Goal: Task Accomplishment & Management: Use online tool/utility

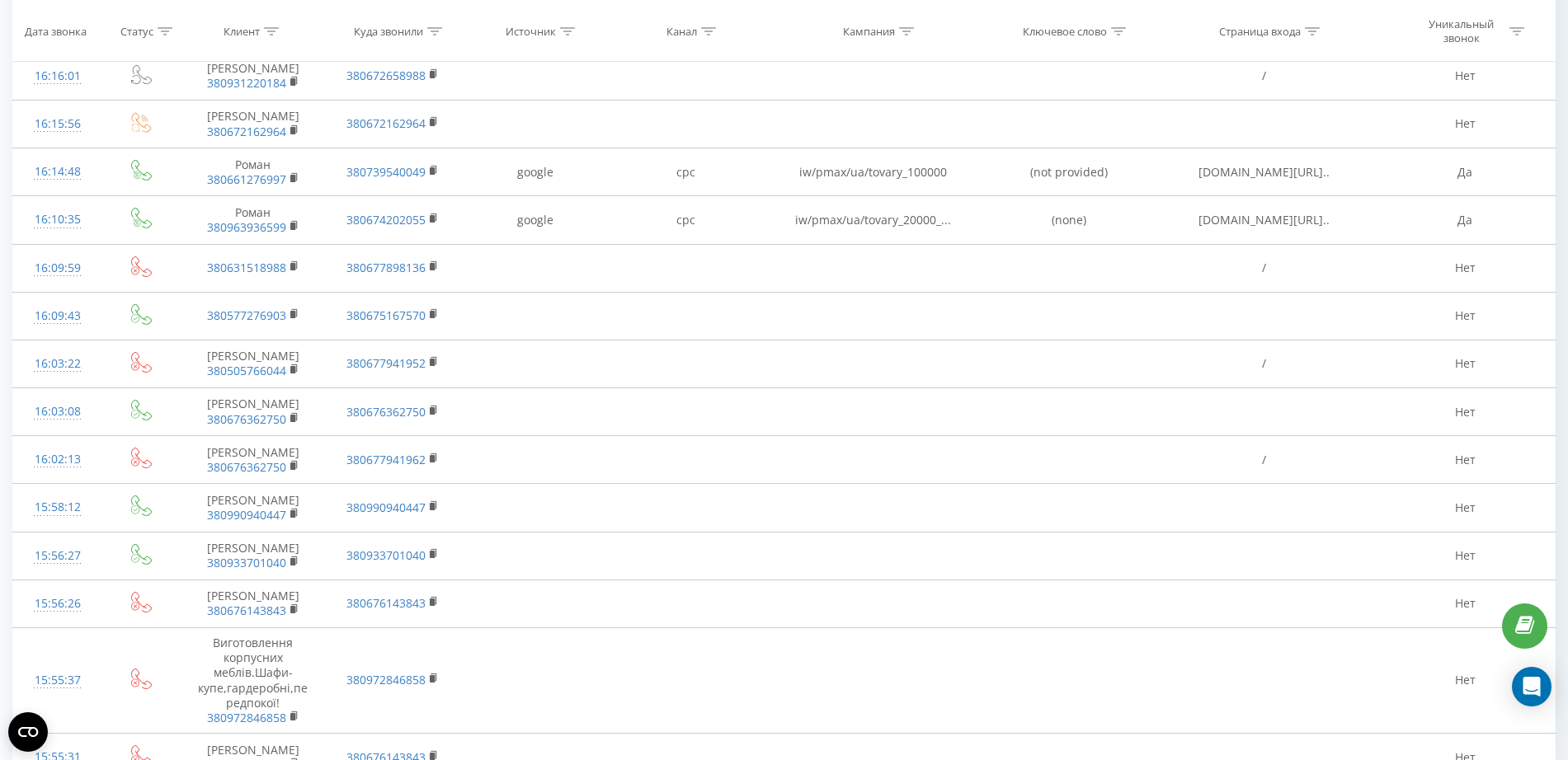
scroll to position [4669, 0]
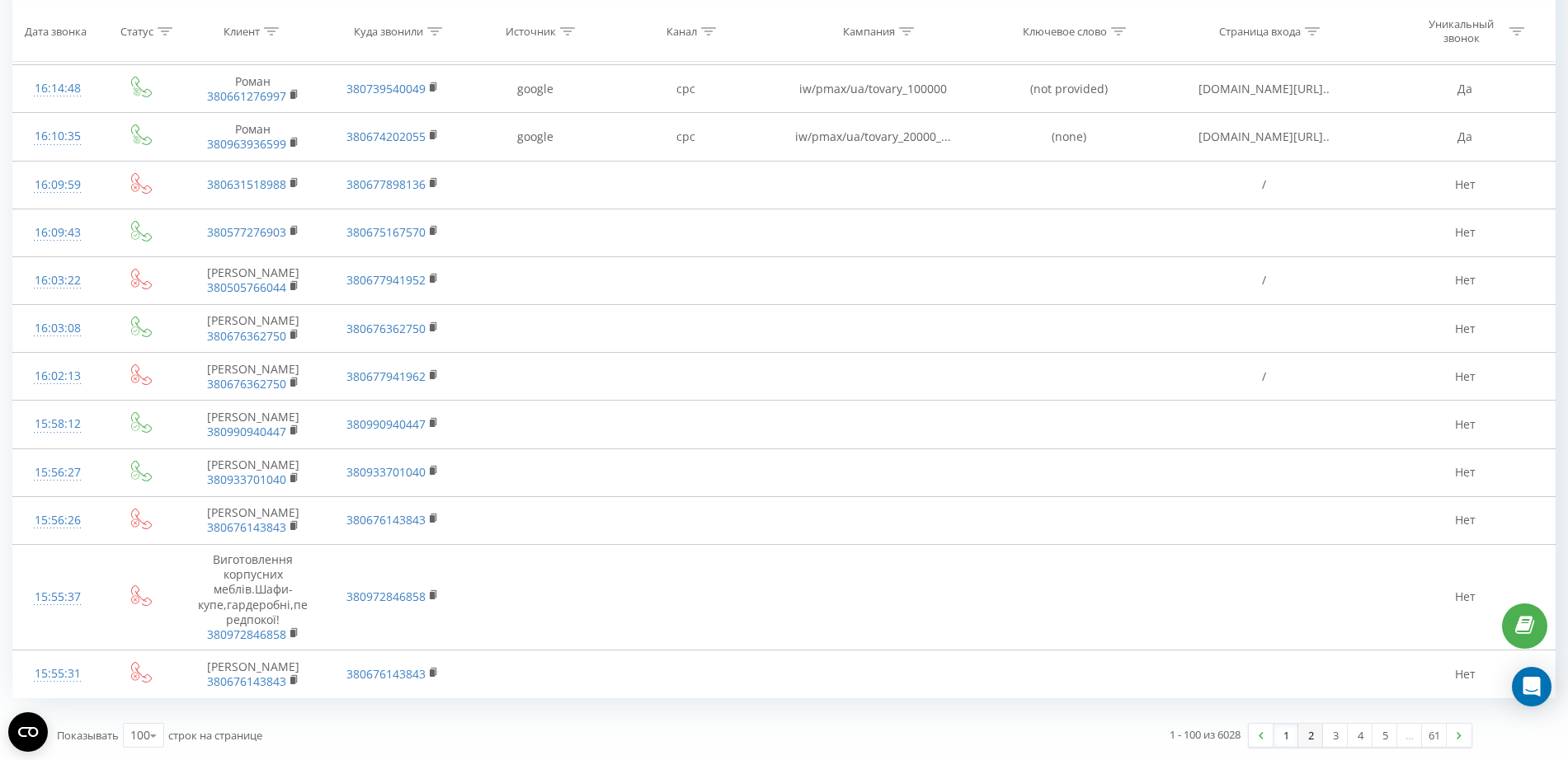
click at [1315, 736] on link "2" at bounding box center [1310, 736] width 24 height 24
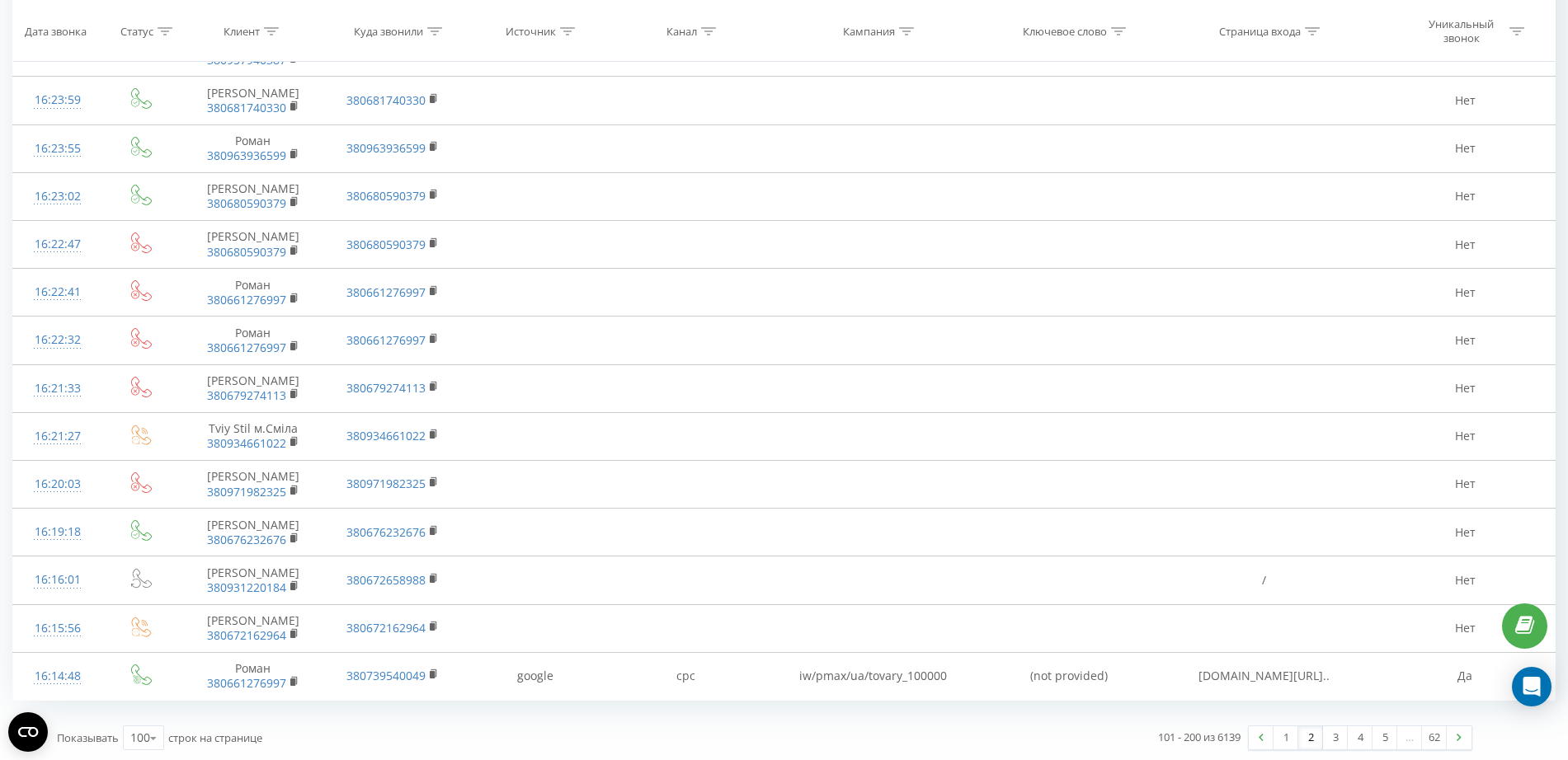
scroll to position [4696, 0]
click at [1277, 737] on link "1" at bounding box center [1286, 736] width 24 height 24
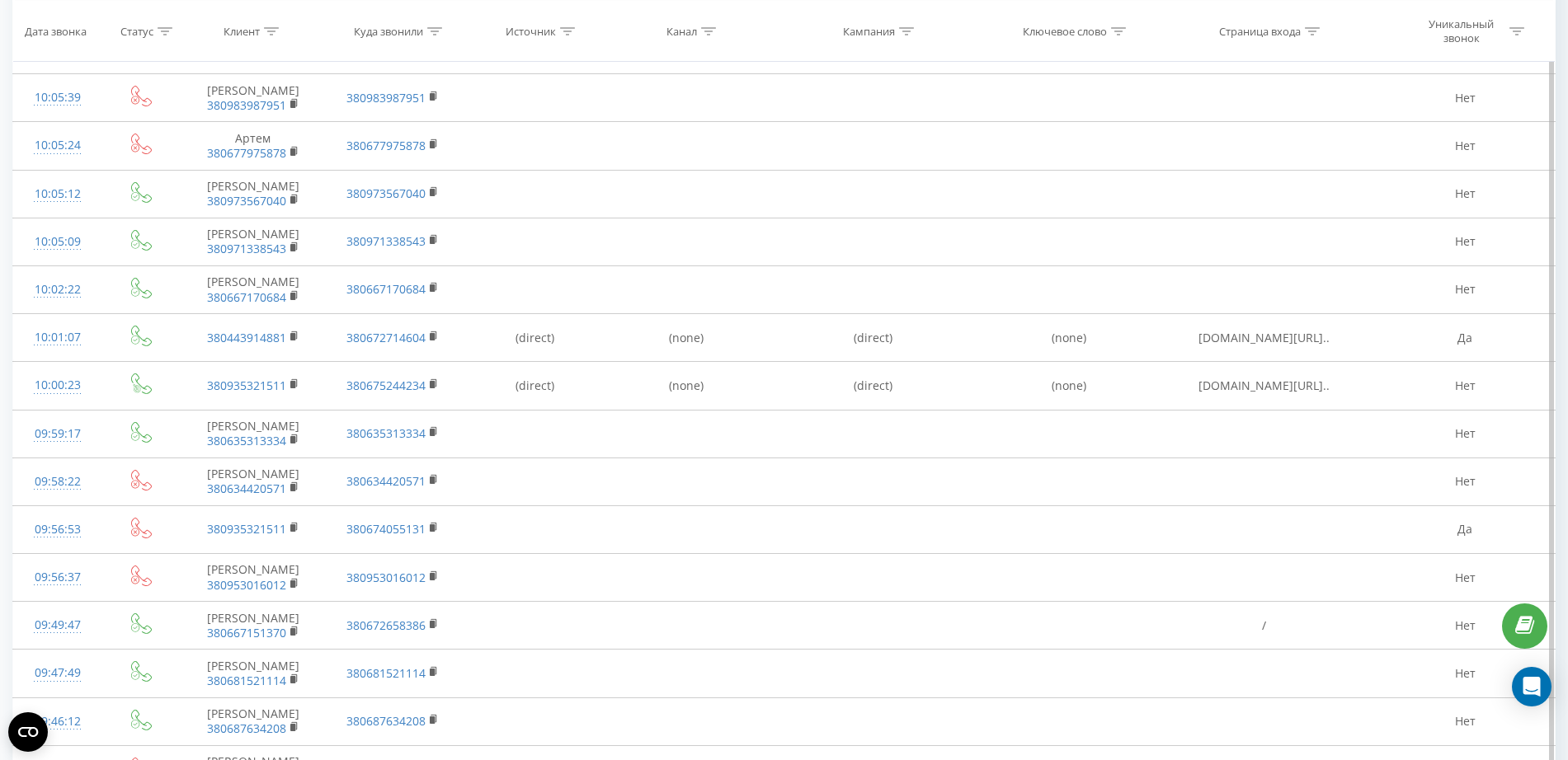
scroll to position [4118, 0]
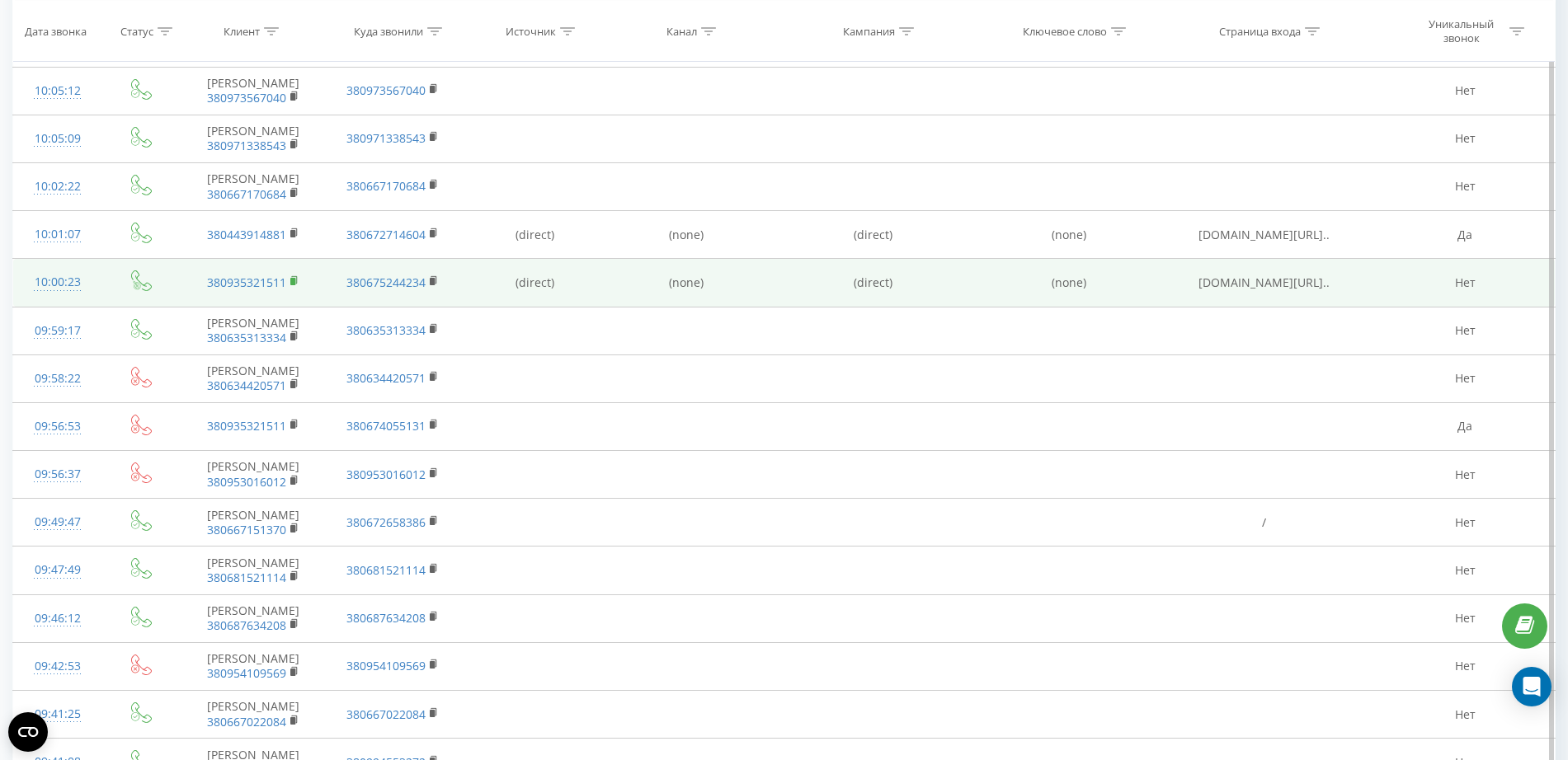
click at [296, 283] on icon at bounding box center [294, 280] width 5 height 7
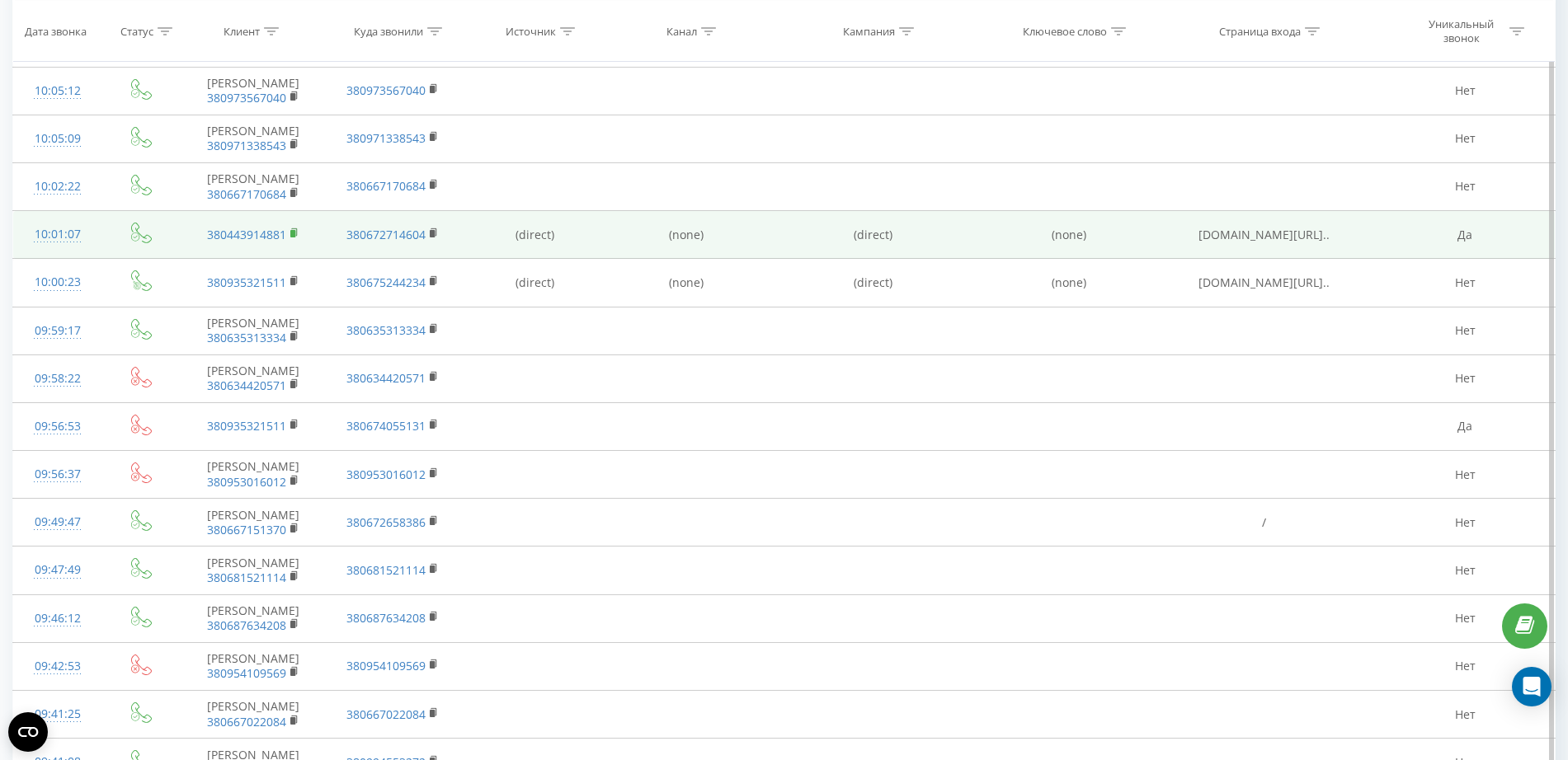
click at [292, 236] on icon at bounding box center [294, 232] width 5 height 7
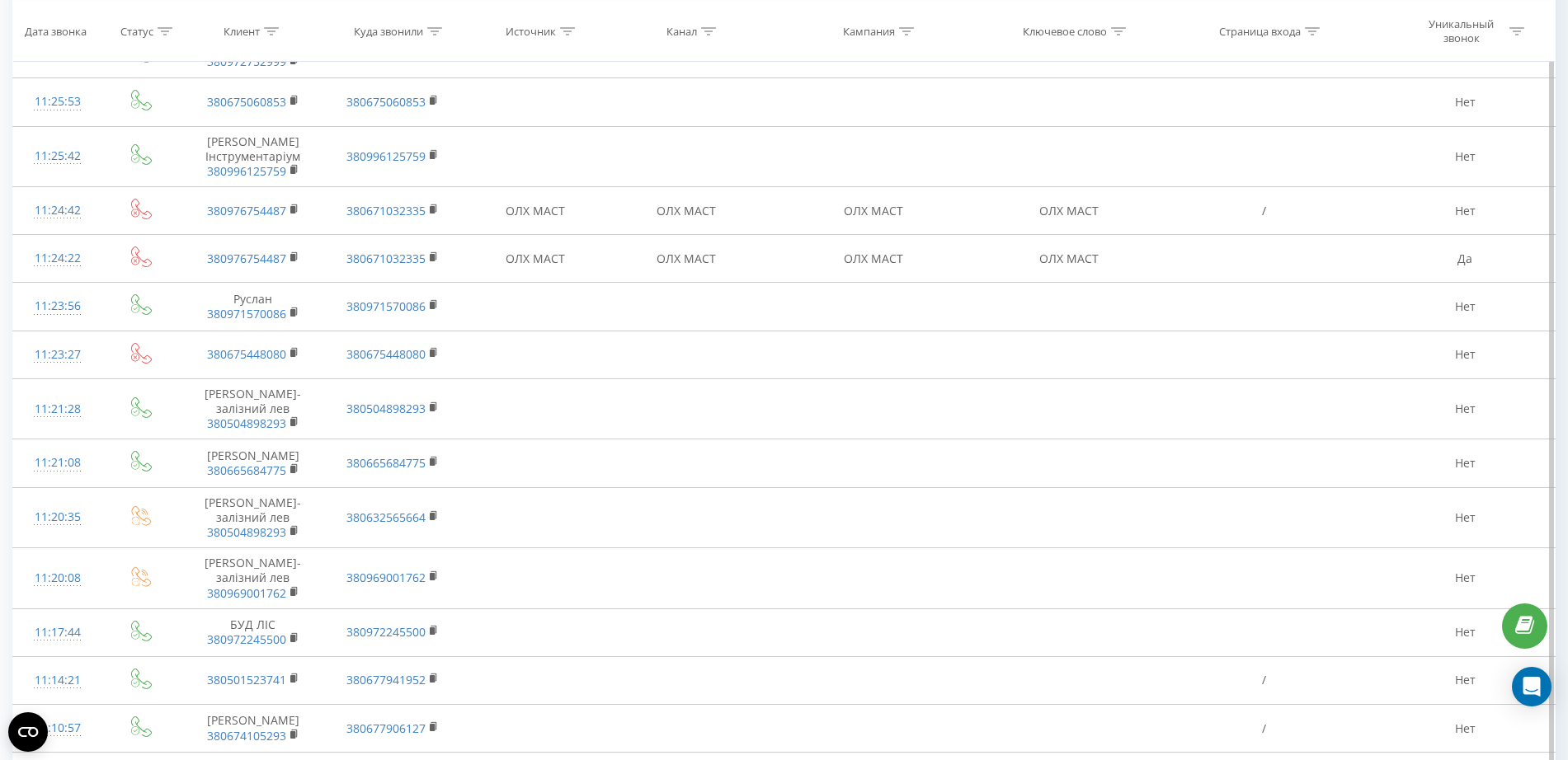
scroll to position [305, 0]
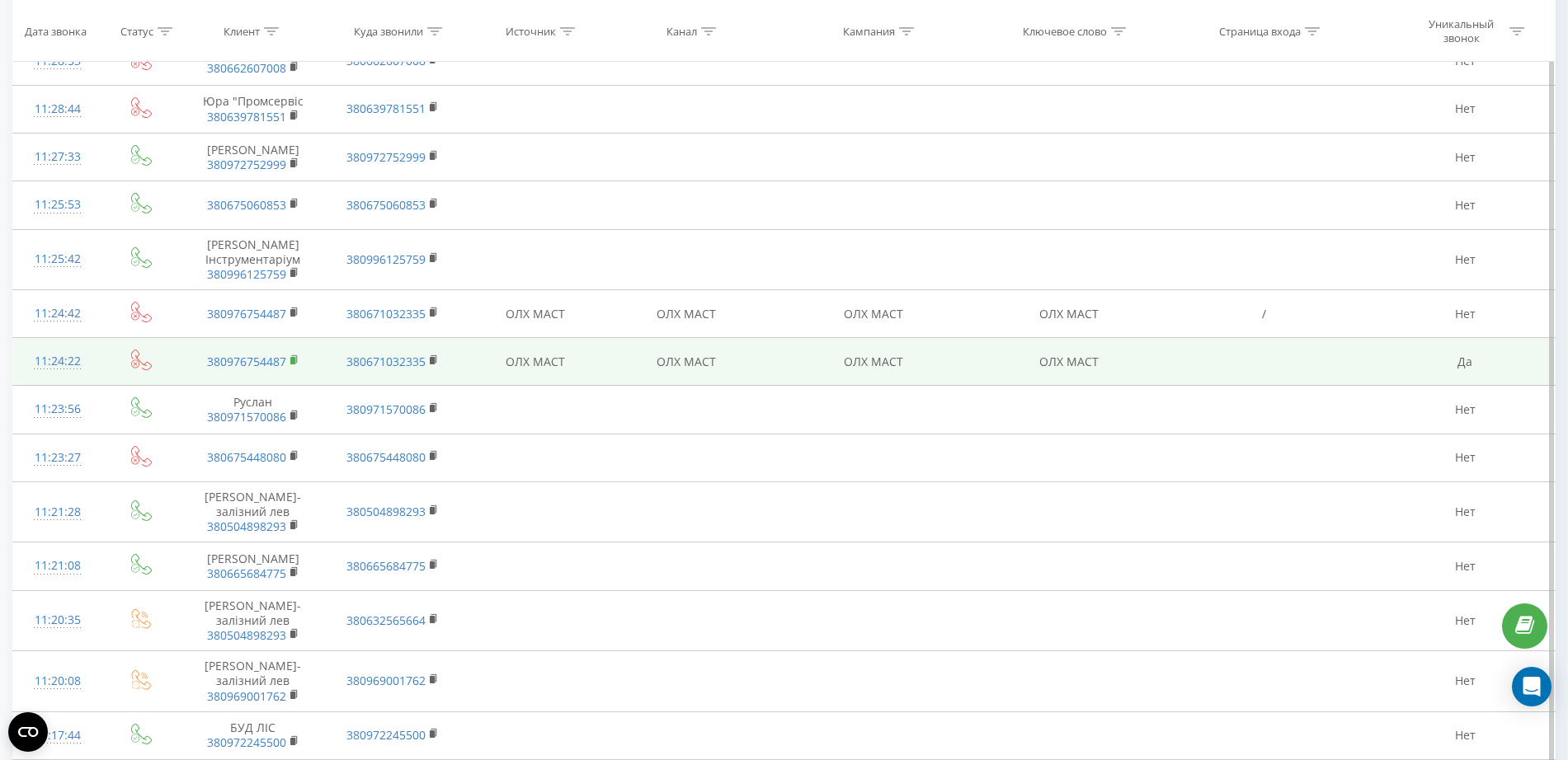
click at [295, 358] on rect at bounding box center [292, 360] width 5 height 7
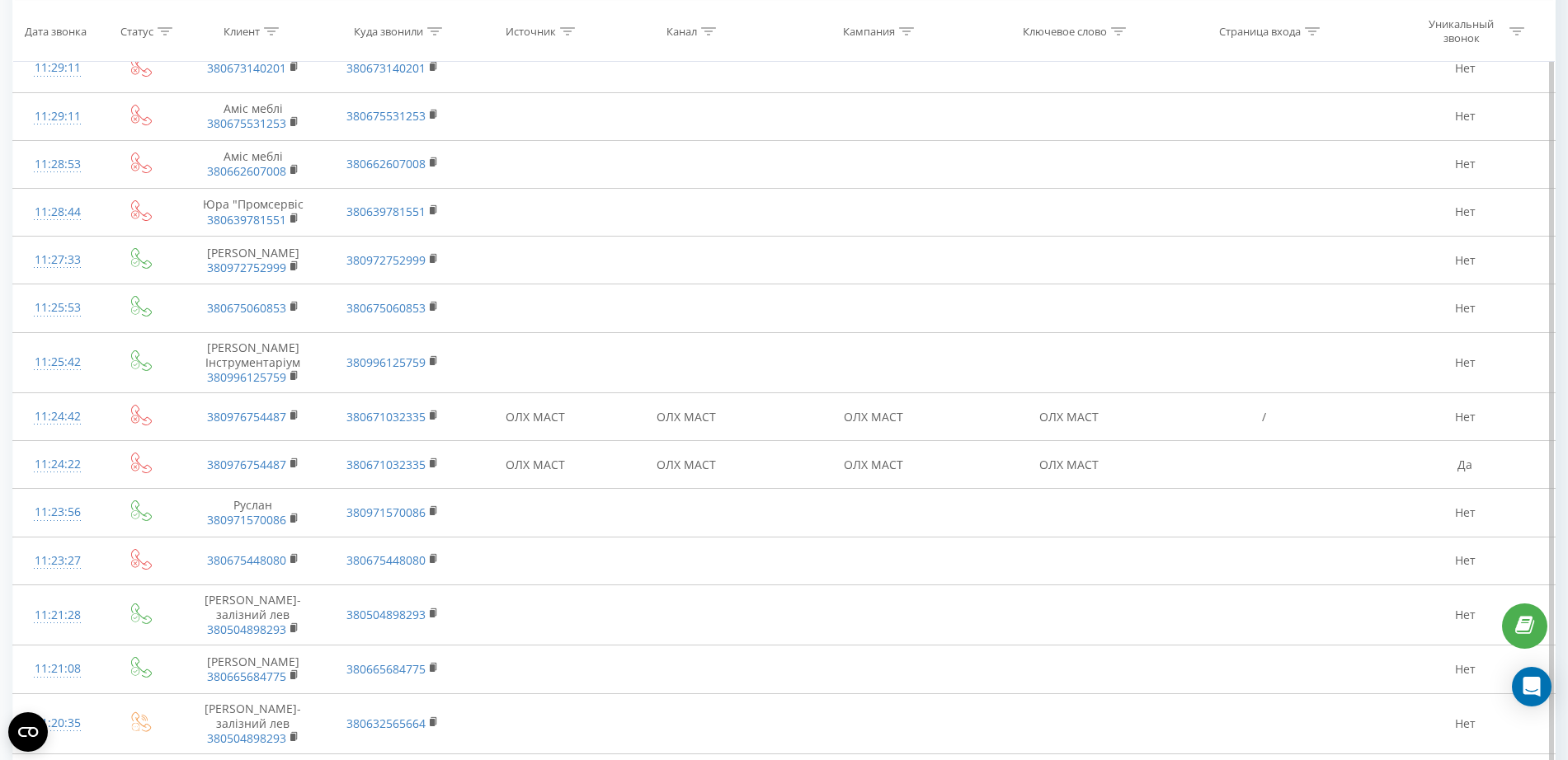
scroll to position [0, 0]
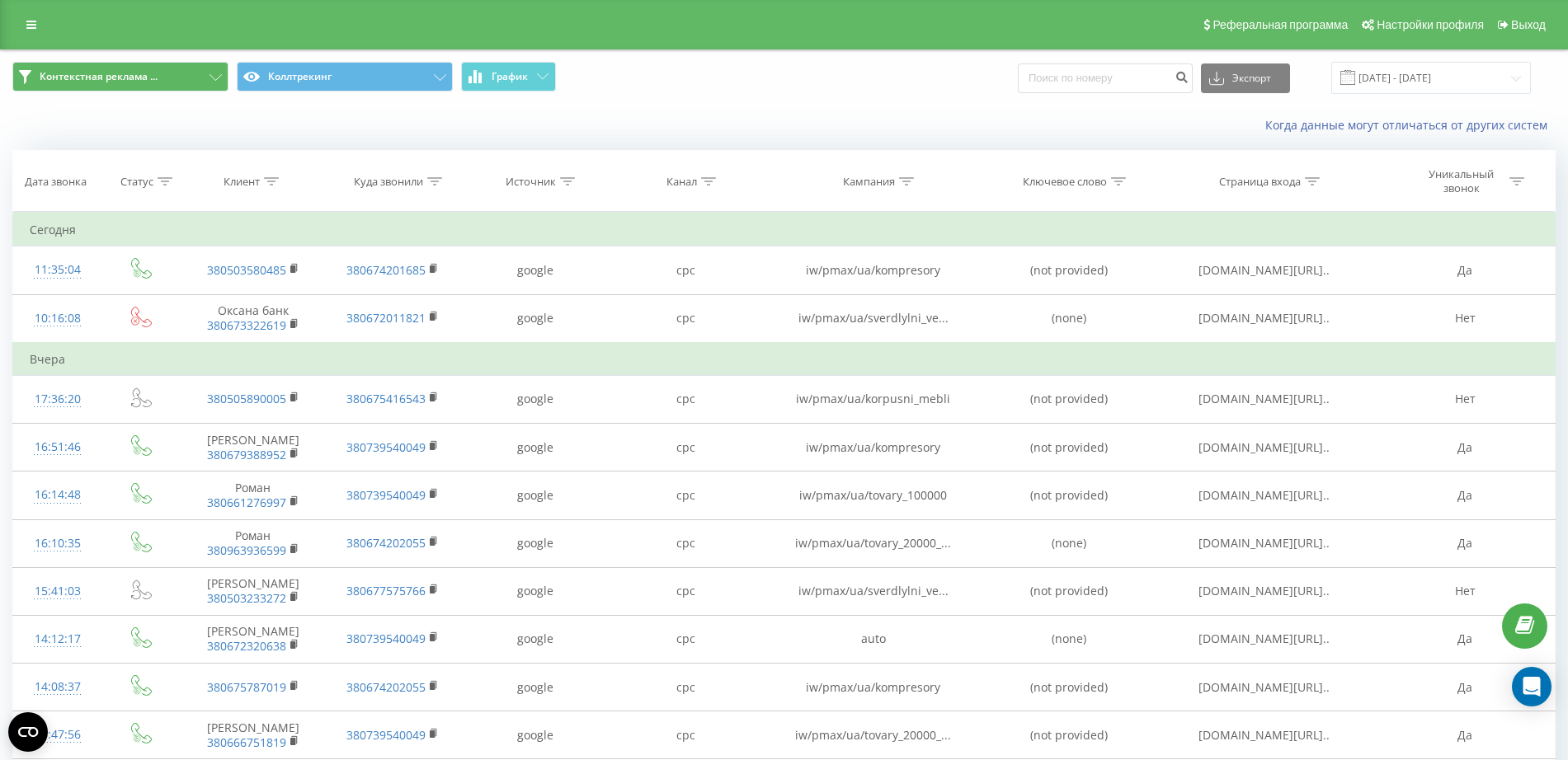
drag, startPoint x: 86, startPoint y: 56, endPoint x: 94, endPoint y: 72, distance: 17.9
click at [86, 56] on div "Контекстная реклама ... Коллтрекинг График Экспорт .csv .xls .xlsx 01.09.2025 -…" at bounding box center [784, 78] width 1566 height 55
click at [97, 72] on span "Контекстная реклама ..." at bounding box center [99, 76] width 118 height 14
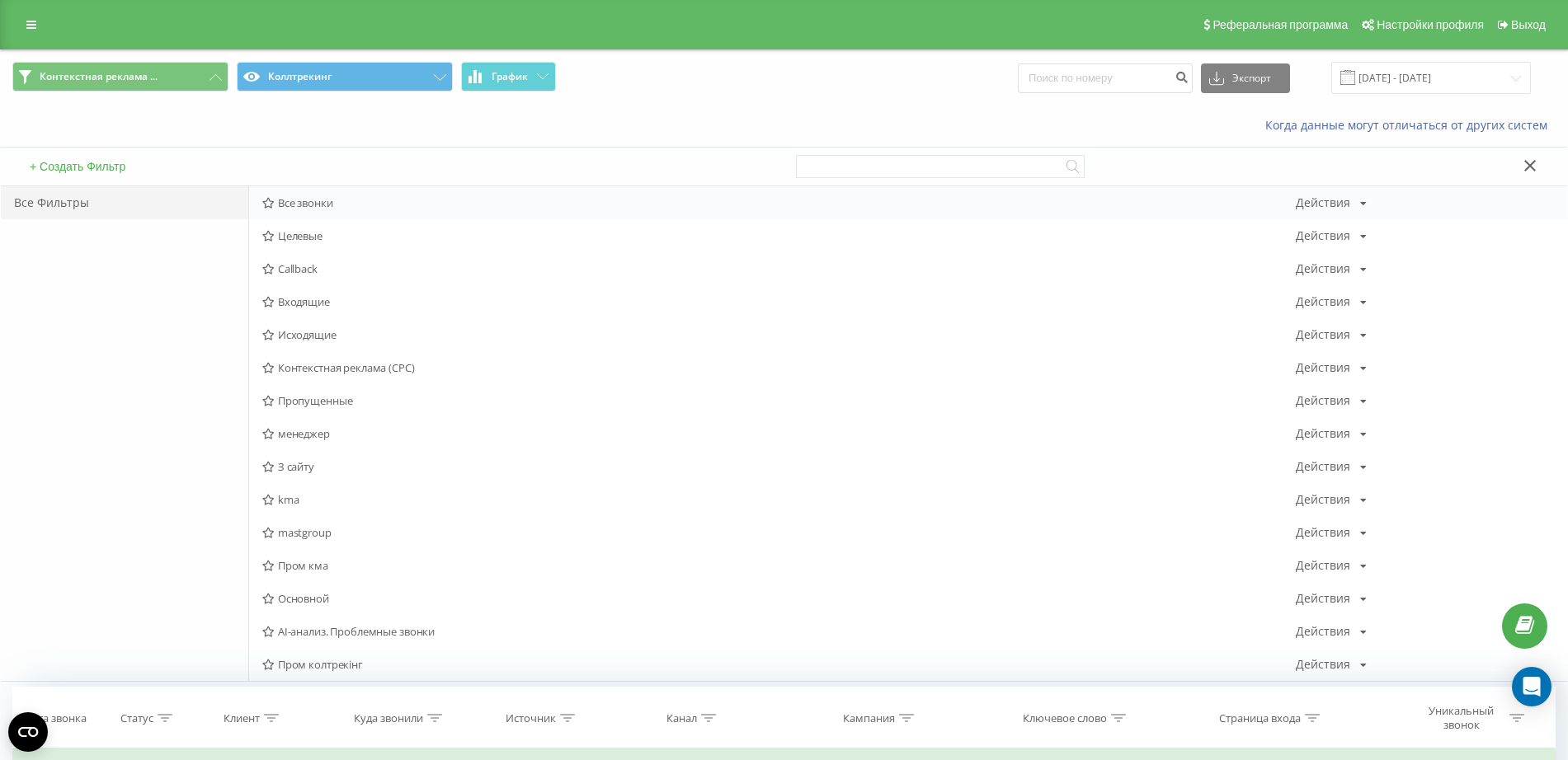
click at [324, 201] on span "Все звонки" at bounding box center [779, 203] width 1034 height 12
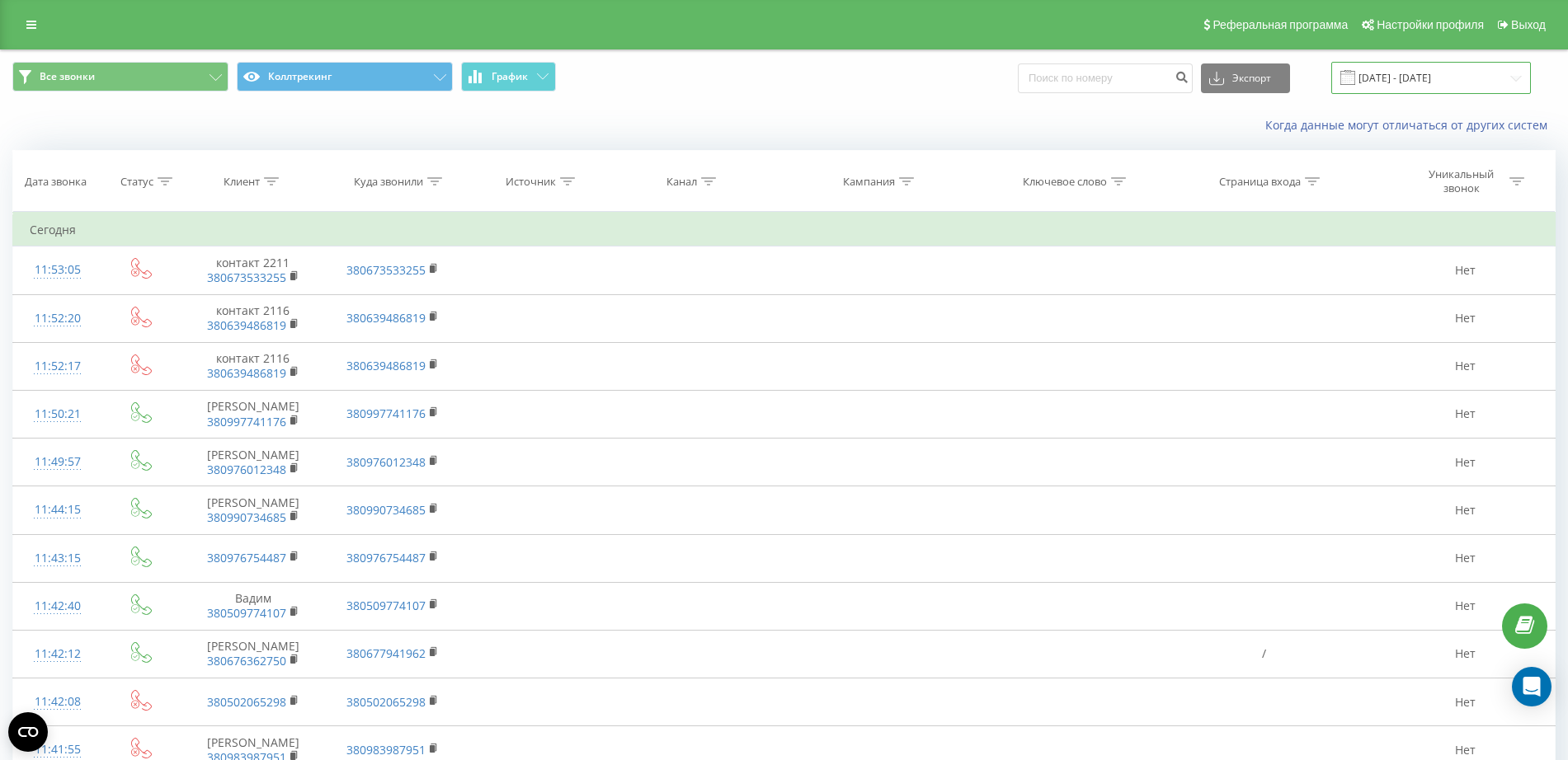
click at [1458, 72] on input "[DATE] - [DATE]" at bounding box center [1430, 78] width 199 height 33
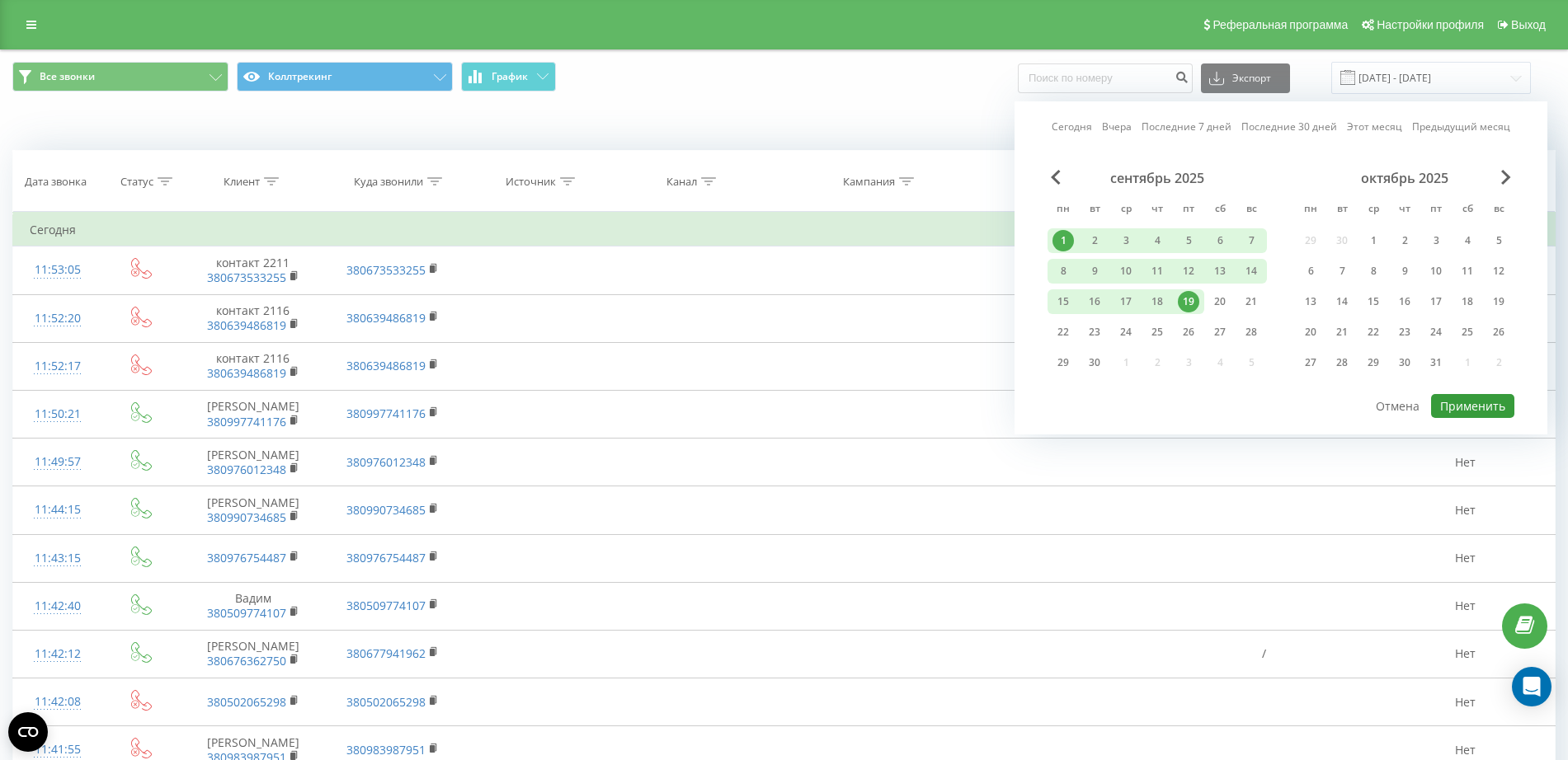
click at [1476, 407] on button "Применить" at bounding box center [1473, 405] width 83 height 24
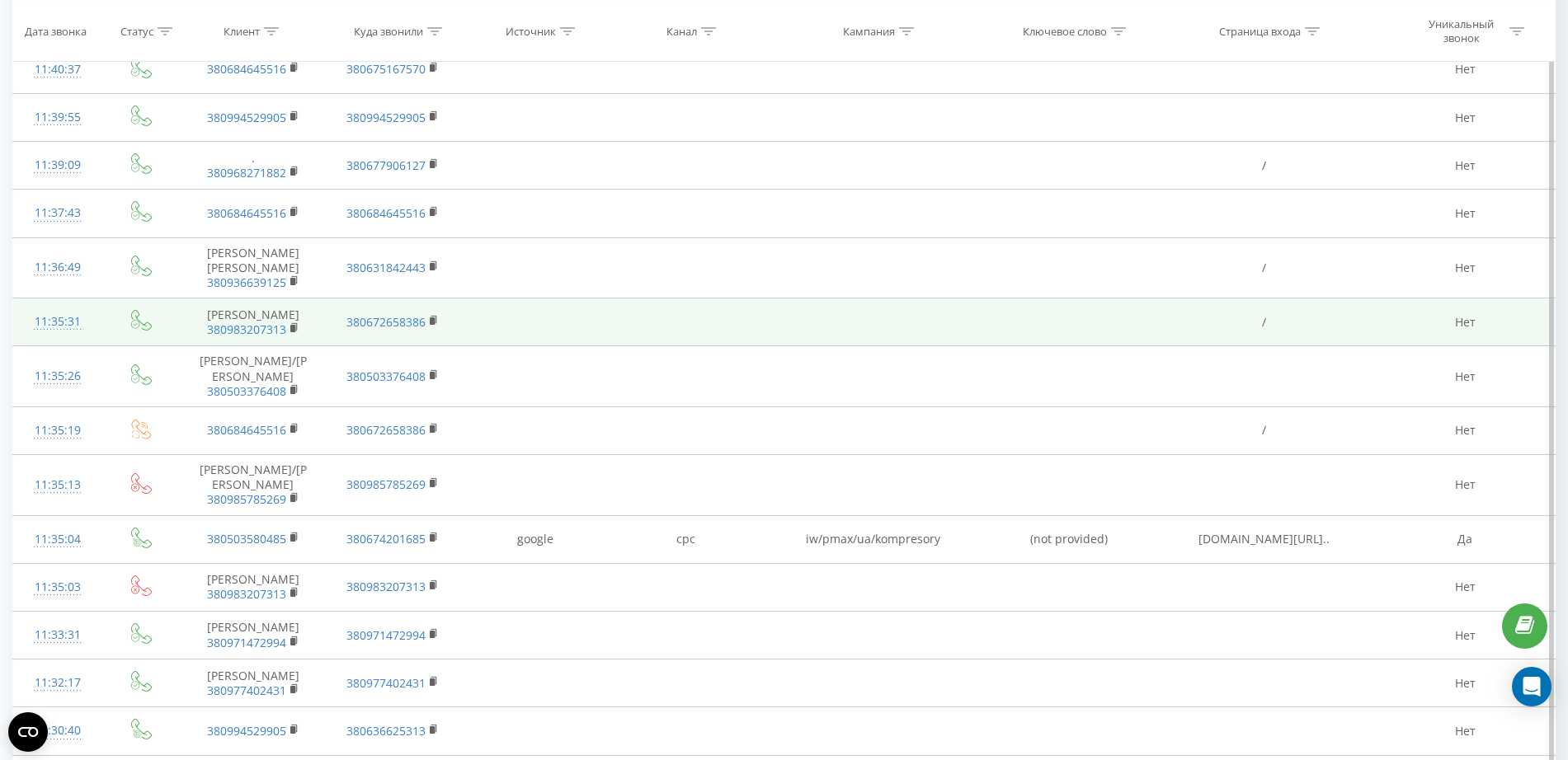
scroll to position [1134, 0]
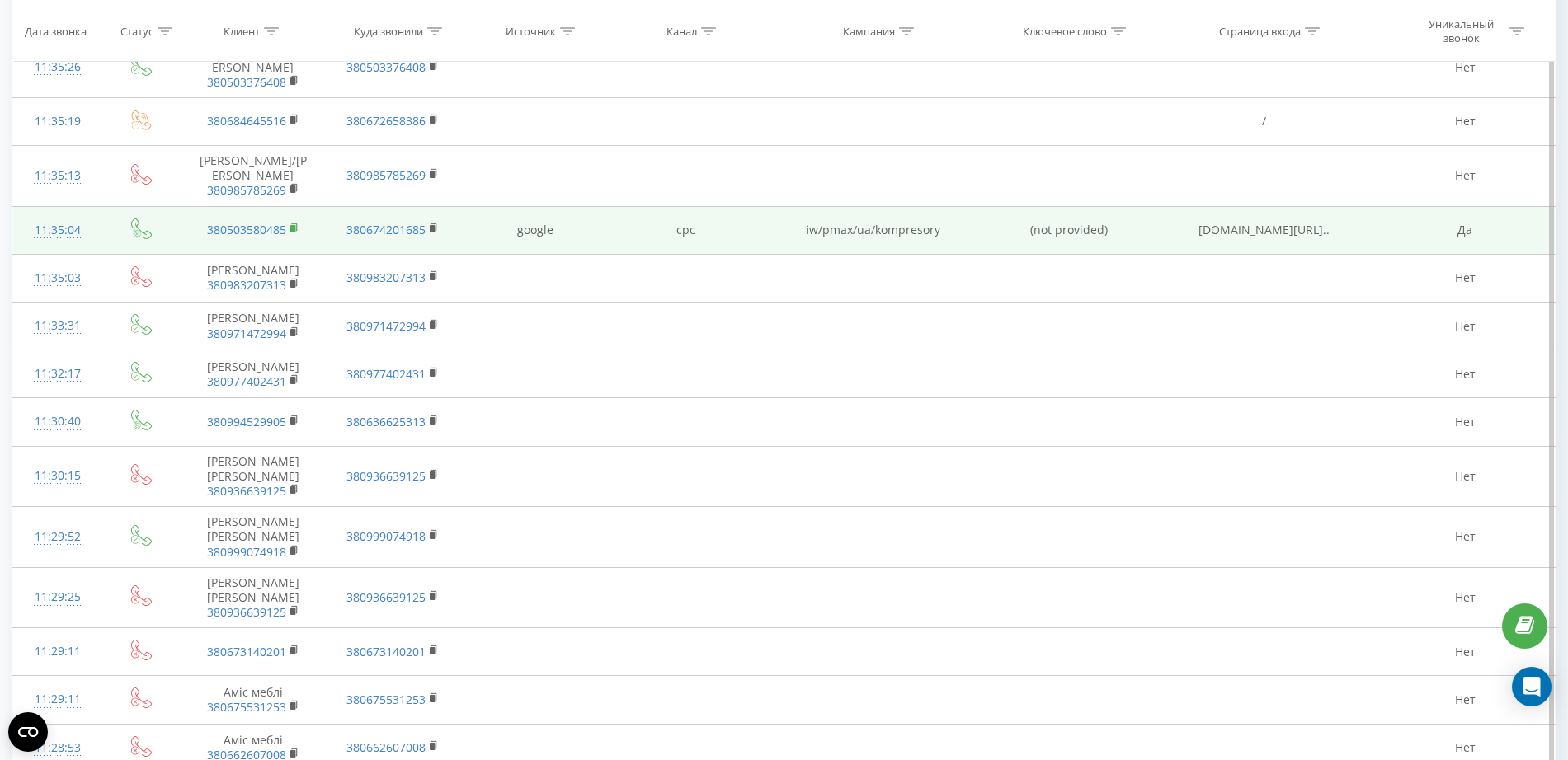
click at [292, 226] on rect at bounding box center [292, 229] width 5 height 7
